Goal: Check status: Check status

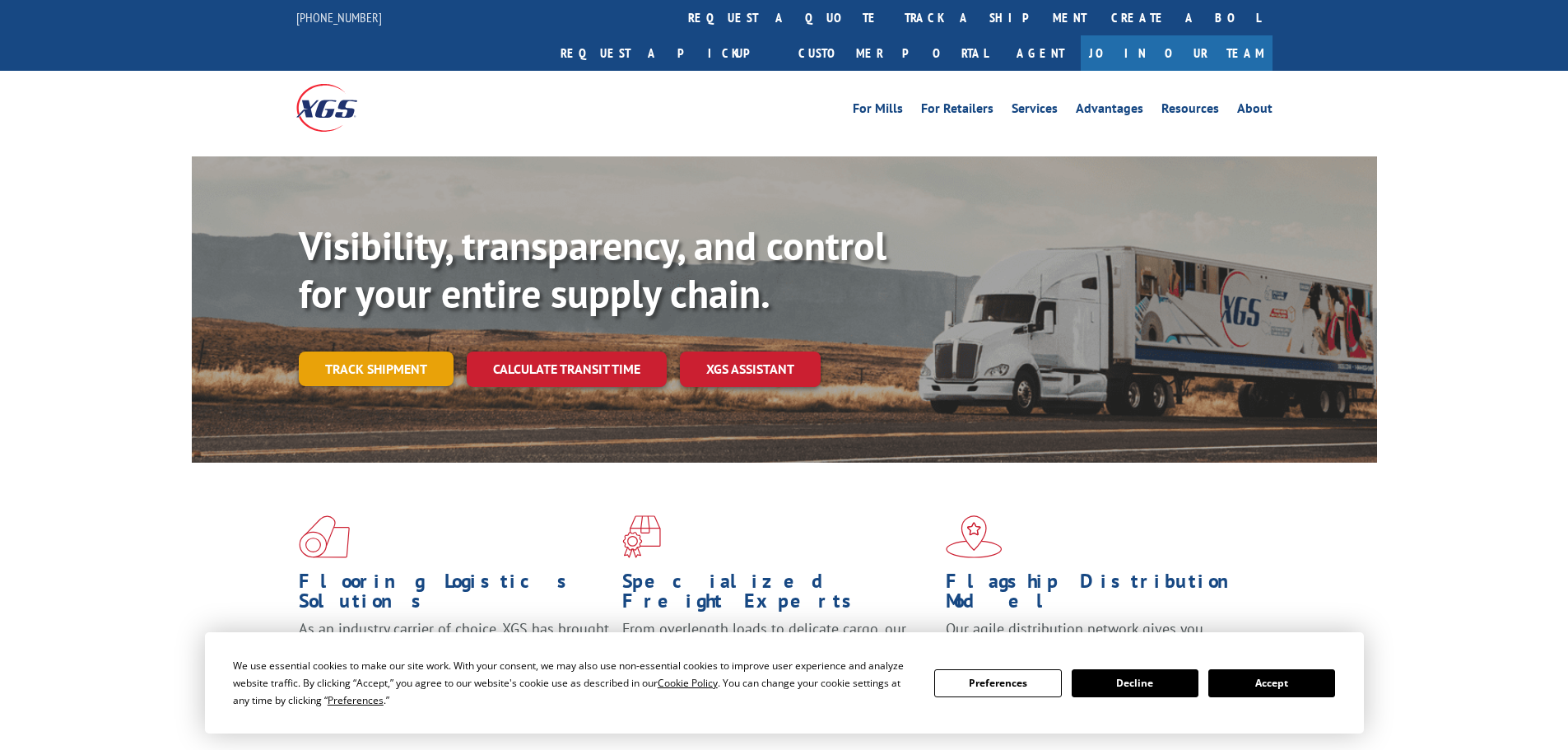
click at [362, 352] on link "Track shipment" at bounding box center [376, 368] width 155 height 34
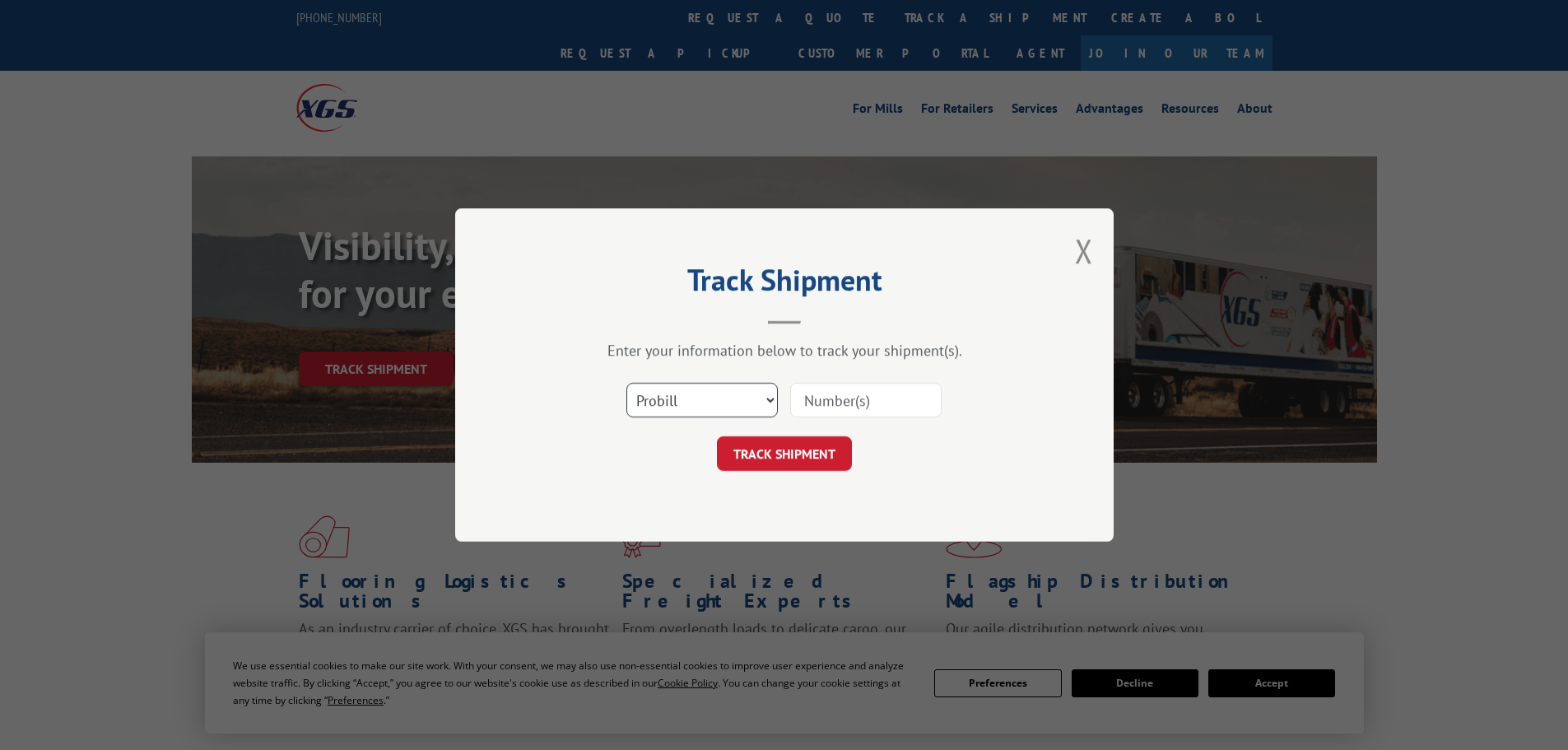
click at [646, 395] on select "Select category... Probill BOL PO" at bounding box center [702, 399] width 151 height 34
select select "po"
click at [627, 382] on select "Select category... Probill BOL PO" at bounding box center [702, 399] width 151 height 34
click at [837, 404] on input at bounding box center [866, 399] width 151 height 34
paste input "83509999"
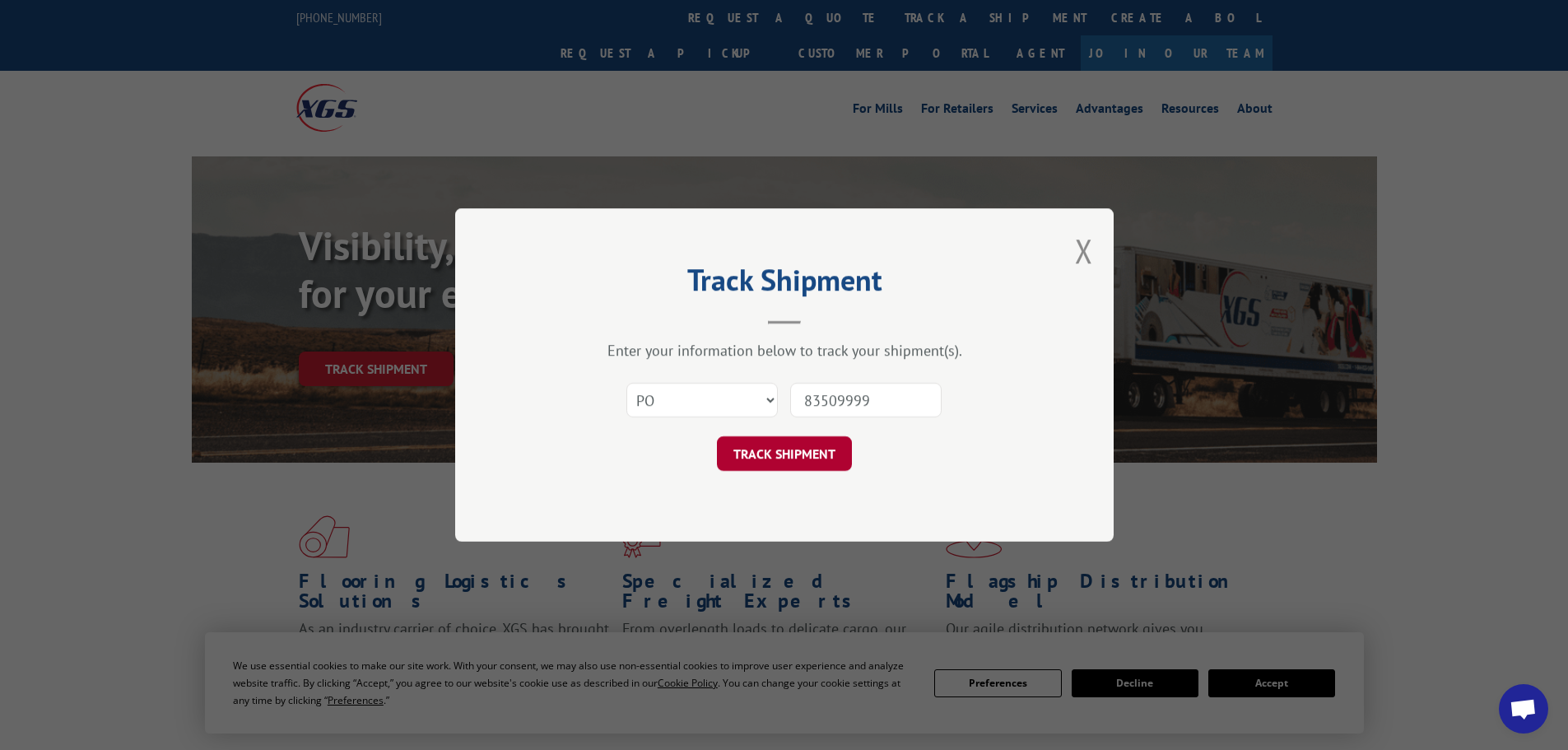
type input "83509999"
click at [783, 448] on button "TRACK SHIPMENT" at bounding box center [785, 453] width 135 height 34
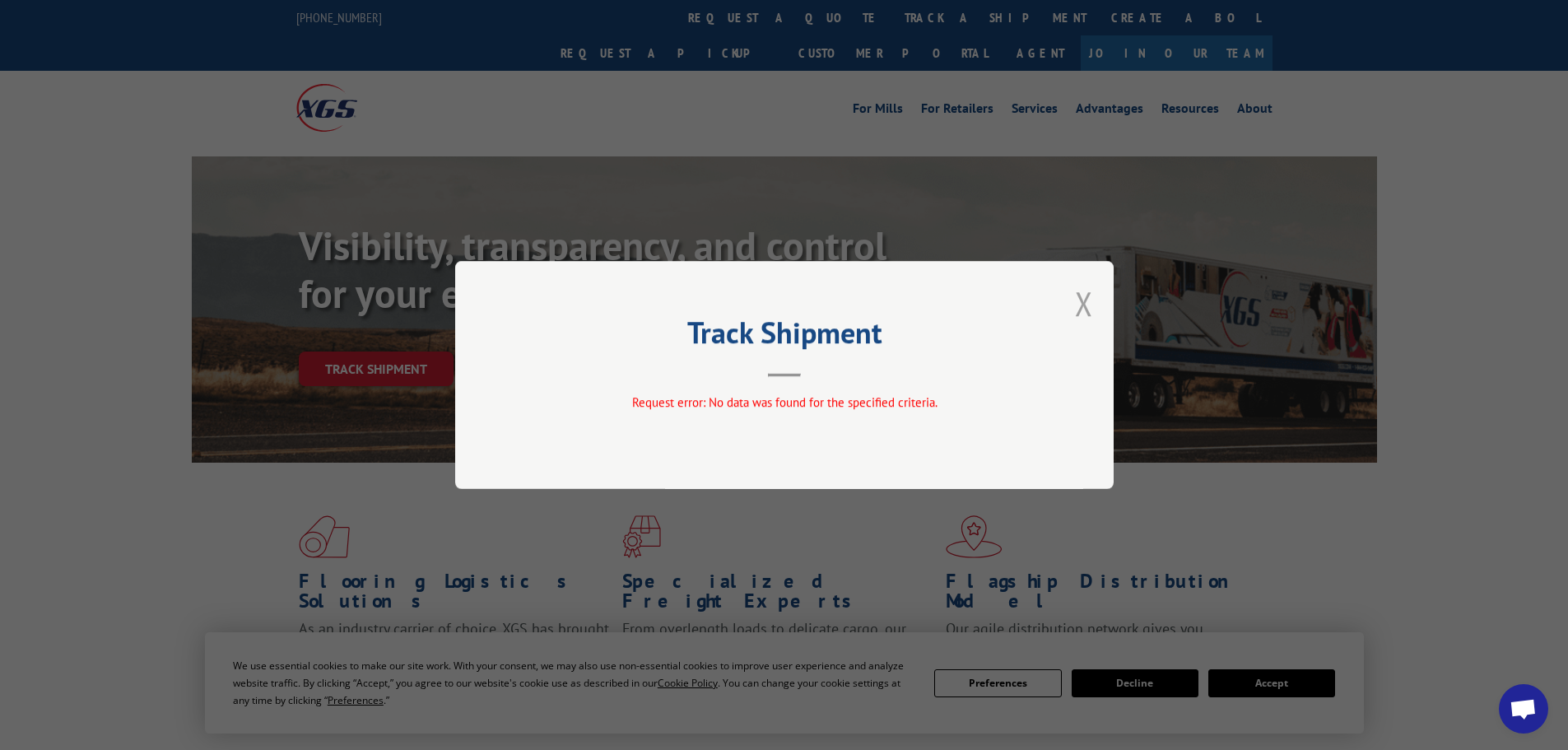
click at [1081, 304] on button "Close modal" at bounding box center [1084, 303] width 18 height 44
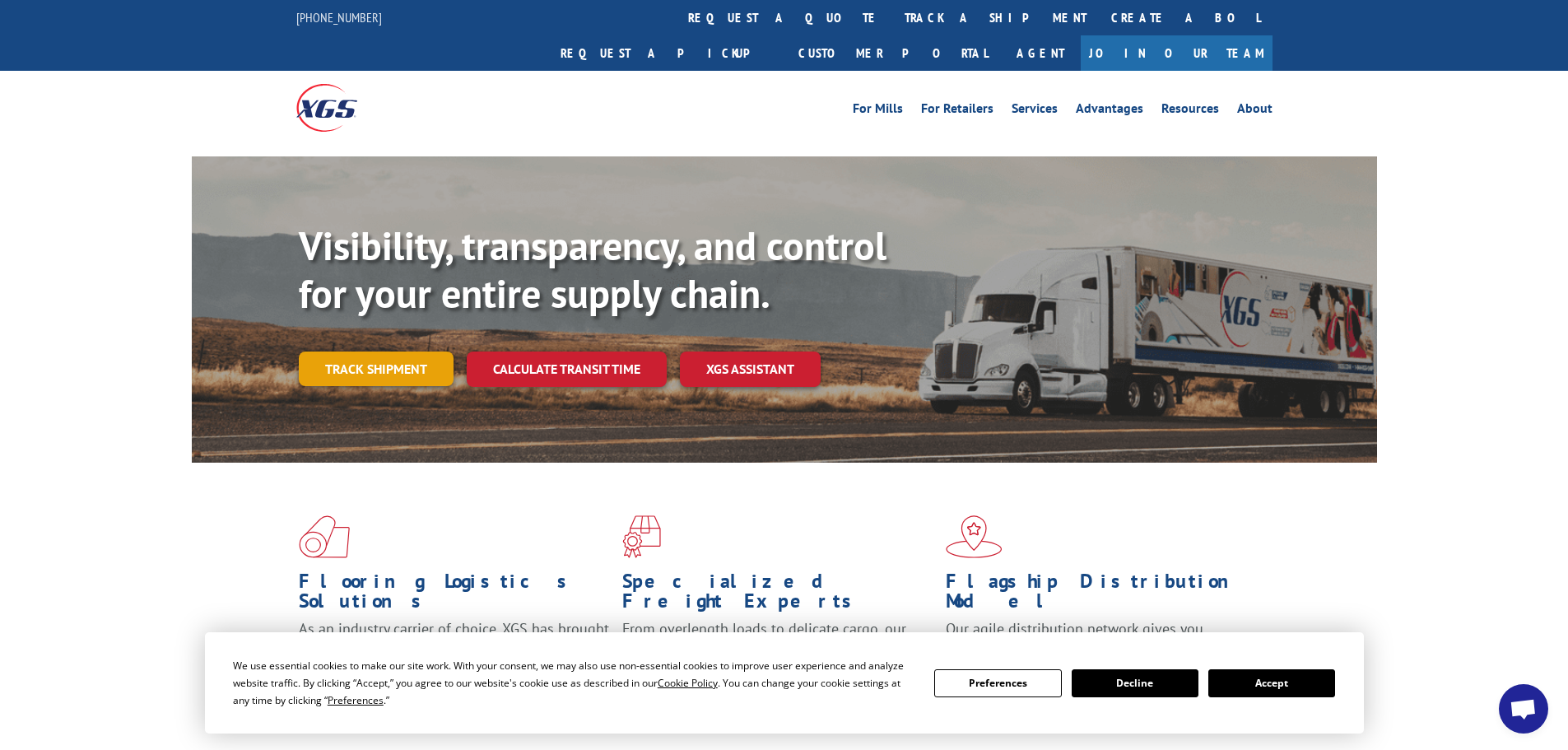
click at [400, 352] on link "Track shipment" at bounding box center [376, 368] width 155 height 34
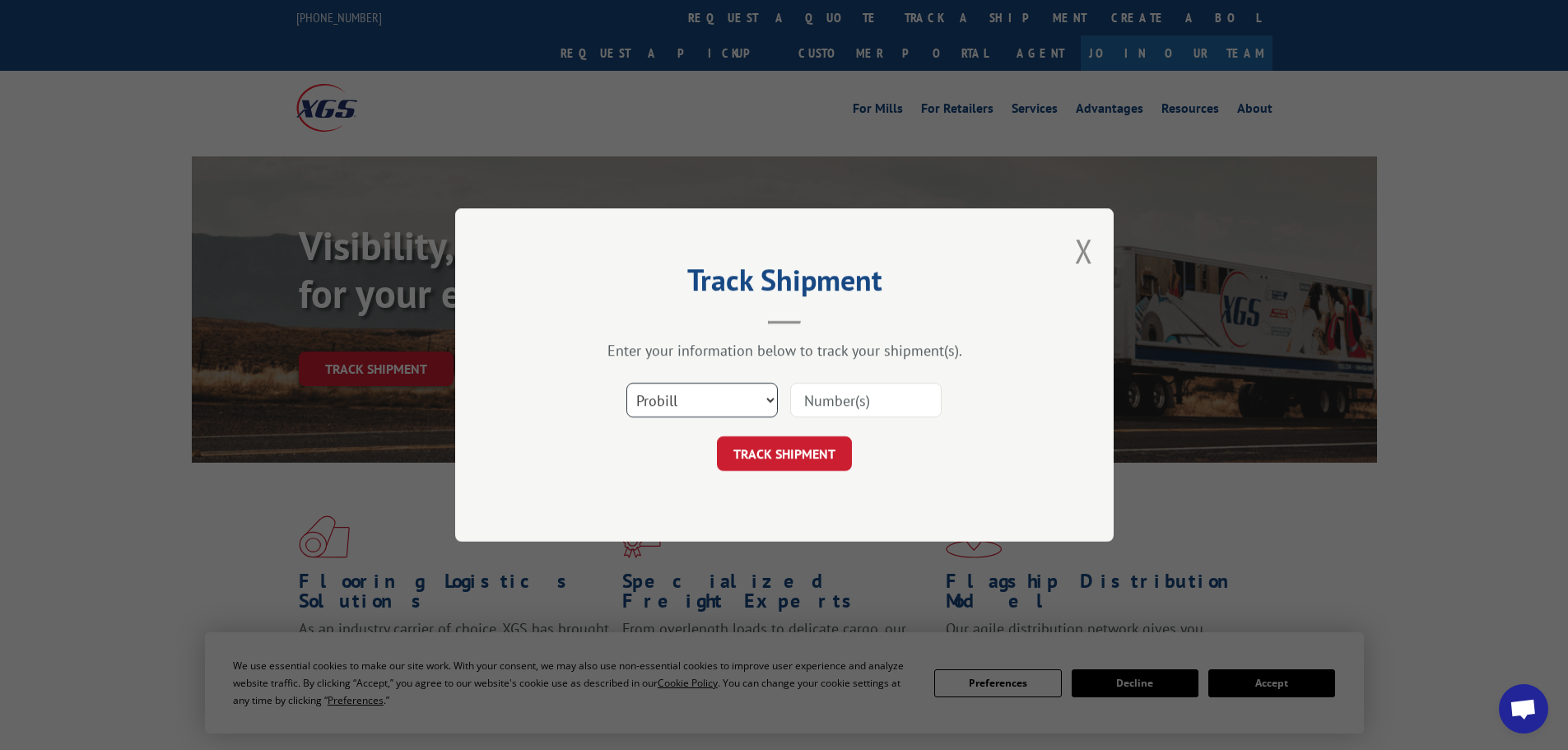
click at [750, 392] on select "Select category... Probill BOL PO" at bounding box center [702, 399] width 151 height 34
select select "po"
click at [627, 382] on select "Select category... Probill BOL PO" at bounding box center [702, 399] width 151 height 34
click at [828, 410] on input at bounding box center [866, 399] width 151 height 34
paste input "83509921"
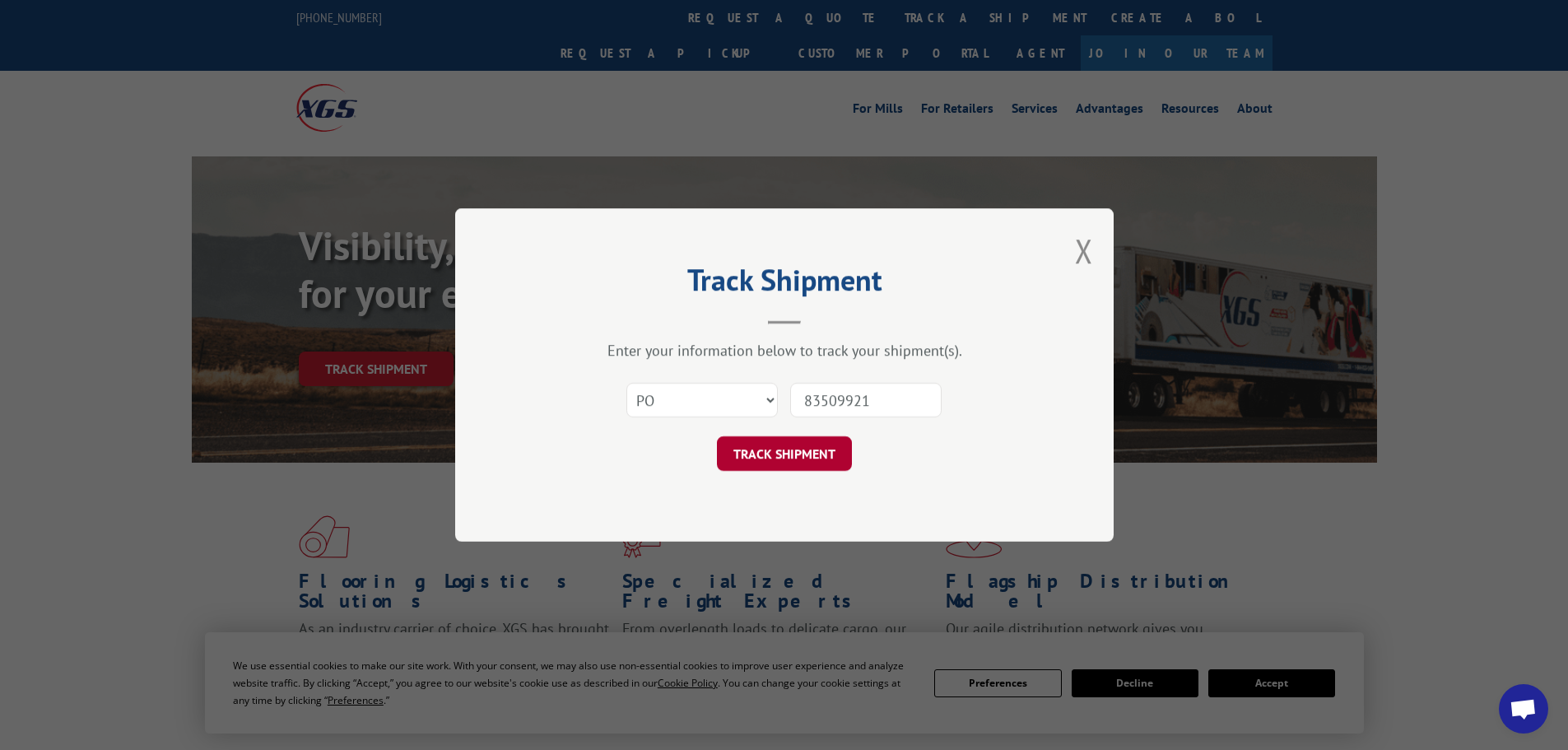
type input "83509921"
click at [788, 455] on button "TRACK SHIPMENT" at bounding box center [785, 453] width 135 height 34
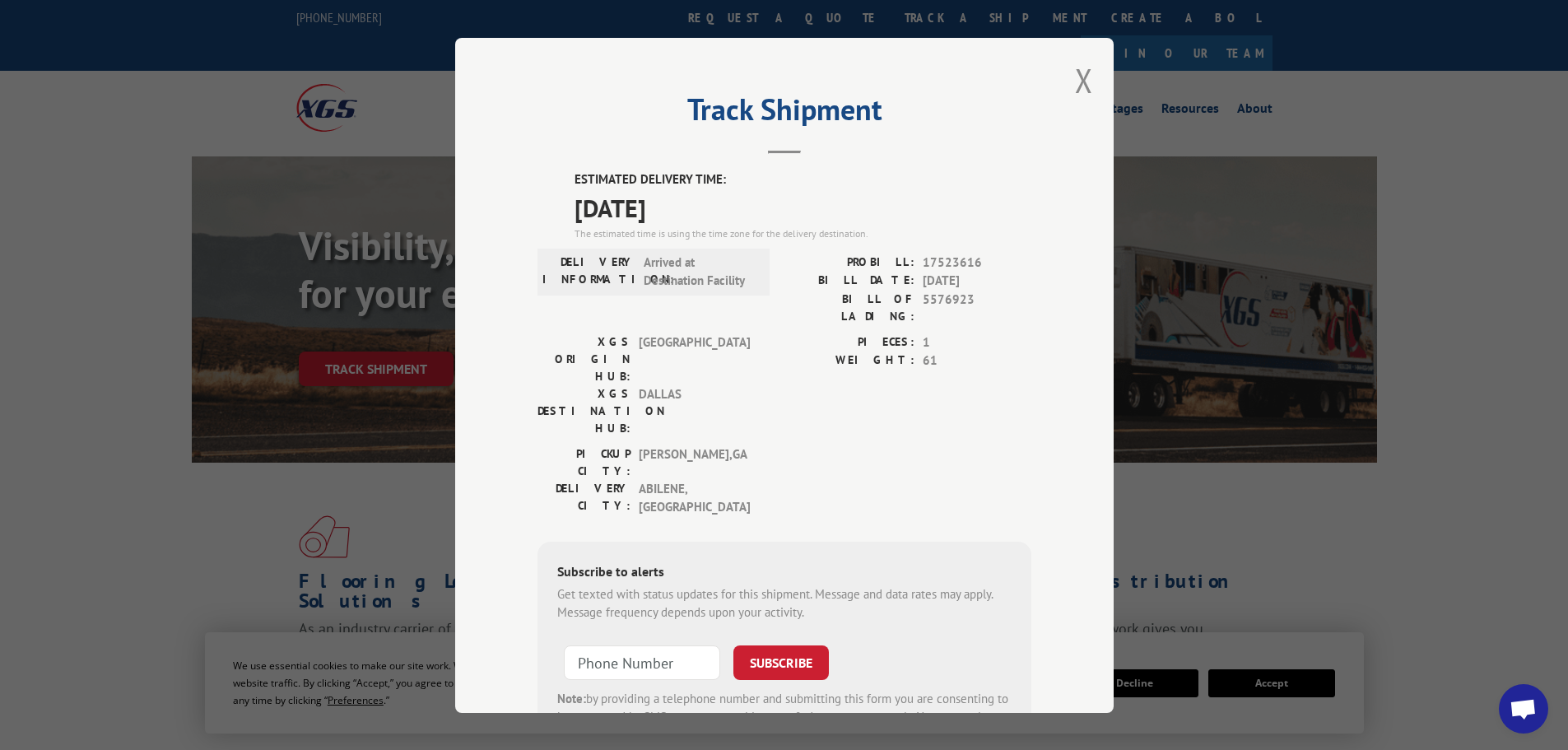
drag, startPoint x: 730, startPoint y: 208, endPoint x: 564, endPoint y: 181, distance: 168.2
click at [564, 181] on div "ESTIMATED DELIVERY TIME: [DATE] The estimated time is using the time zone for t…" at bounding box center [784, 468] width 494 height 594
copy div "ESTIMATED DELIVERY TIME: [DATE]"
click at [1075, 75] on button "Close modal" at bounding box center [1084, 80] width 18 height 44
